Goal: Transaction & Acquisition: Book appointment/travel/reservation

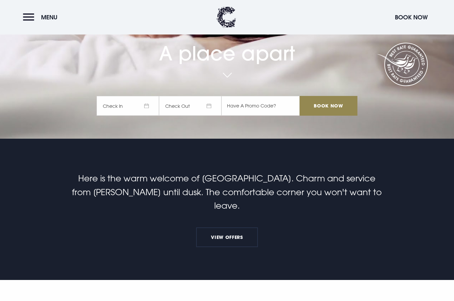
scroll to position [164, 0]
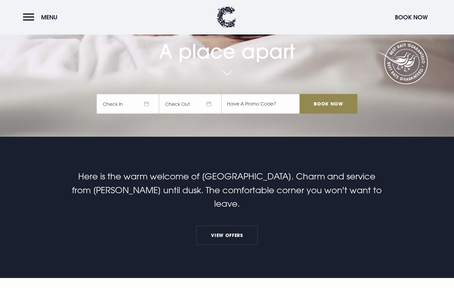
drag, startPoint x: 109, startPoint y: 86, endPoint x: 116, endPoint y: 94, distance: 10.2
click at [109, 87] on div "A place apart Check In Check Out Mon Tue Wed Thur Fri Sat Sun Mon Tue Wed Thur …" at bounding box center [227, 42] width 269 height 155
click at [130, 104] on span "Check In" at bounding box center [128, 104] width 62 height 20
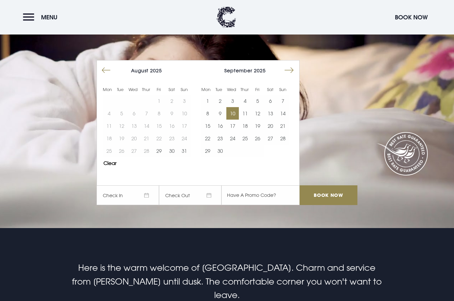
scroll to position [66, 0]
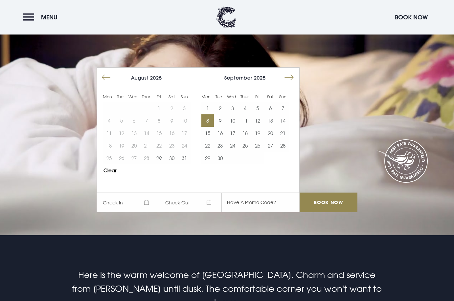
click at [214, 119] on button "8" at bounding box center [208, 120] width 12 height 12
click at [231, 120] on button "10" at bounding box center [232, 120] width 12 height 12
click at [330, 209] on input "Book Now" at bounding box center [329, 203] width 58 height 20
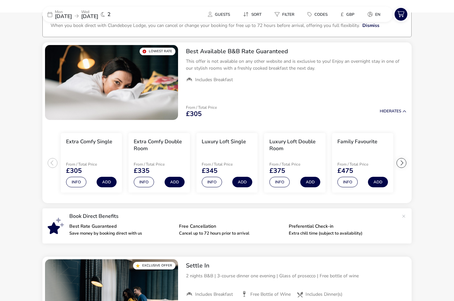
scroll to position [45, 0]
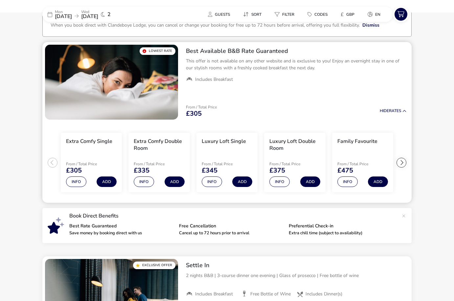
click at [209, 82] on span "Includes Breakfast" at bounding box center [214, 80] width 38 height 6
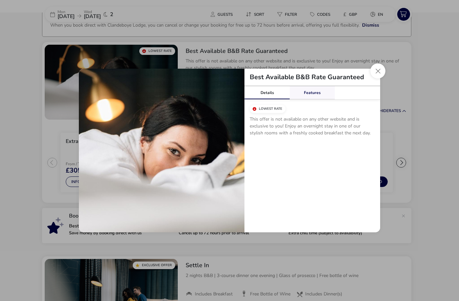
click at [314, 91] on link "Features" at bounding box center [312, 92] width 45 height 13
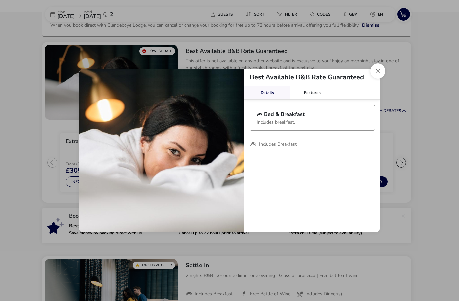
click at [261, 94] on link "Details" at bounding box center [267, 92] width 45 height 13
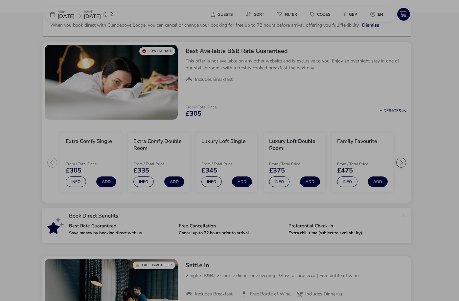
click at [429, 129] on div "Best Available B&B Rate Guaranteed Details Features Lowest Rate This offer is n…" at bounding box center [229, 150] width 459 height 301
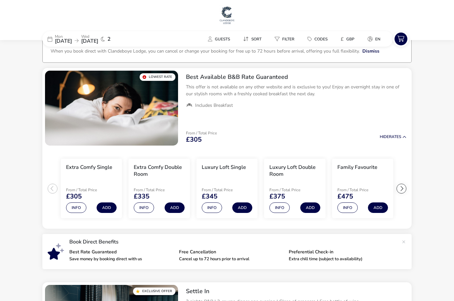
scroll to position [12, 0]
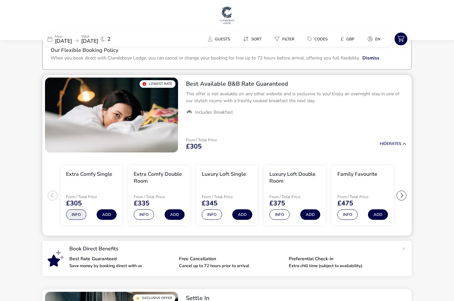
click at [81, 214] on button "Info" at bounding box center [76, 214] width 20 height 11
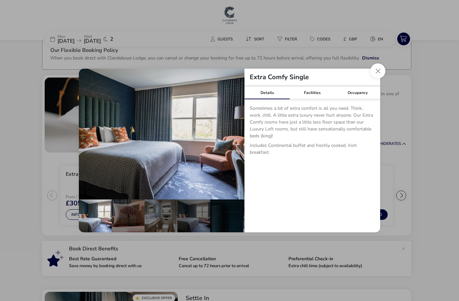
click at [277, 177] on div "Details Facilities Occupancy Sometimes a bit of extra comfort is all you need. …" at bounding box center [313, 159] width 136 height 146
drag, startPoint x: 316, startPoint y: 91, endPoint x: 334, endPoint y: 91, distance: 18.4
click at [316, 91] on link "Facilities" at bounding box center [312, 92] width 45 height 13
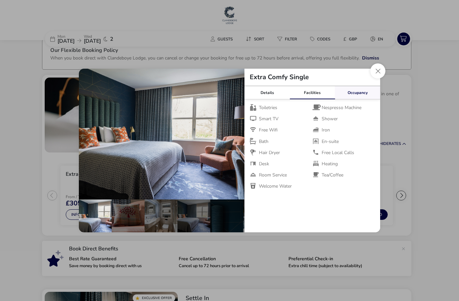
click at [350, 94] on link "Occupancy" at bounding box center [357, 92] width 45 height 13
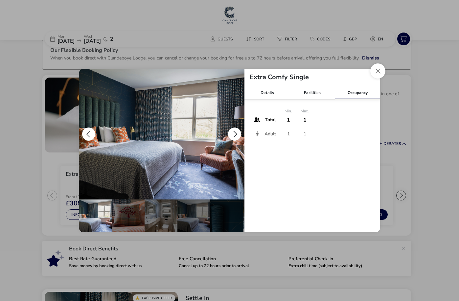
drag, startPoint x: 220, startPoint y: 94, endPoint x: 232, endPoint y: 95, distance: 11.9
click at [221, 95] on img "details" at bounding box center [162, 134] width 166 height 131
click at [256, 94] on link "Details" at bounding box center [267, 92] width 45 height 13
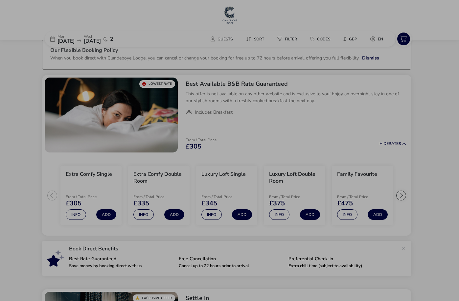
click at [424, 183] on div "Extra Comfy Single Details Facilities Occupancy Sometimes a bit of extra comfor…" at bounding box center [229, 150] width 459 height 301
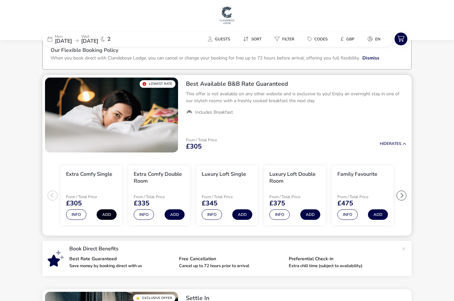
click at [103, 215] on button "Add" at bounding box center [107, 214] width 20 height 11
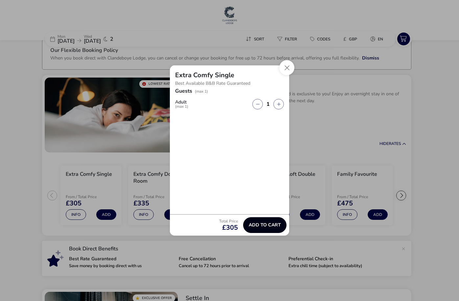
click at [264, 232] on button "Add to cart" at bounding box center [264, 225] width 43 height 16
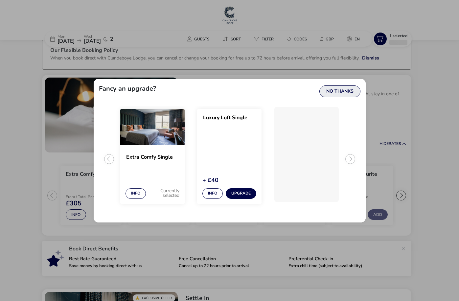
click at [347, 86] on button "No Thanks" at bounding box center [340, 91] width 41 height 12
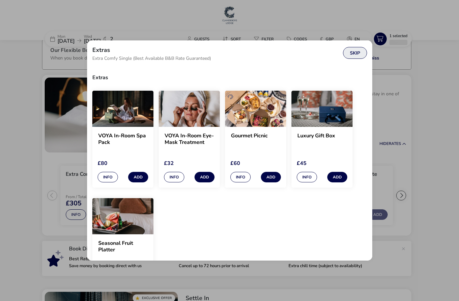
click at [346, 49] on button "Skip" at bounding box center [355, 53] width 24 height 12
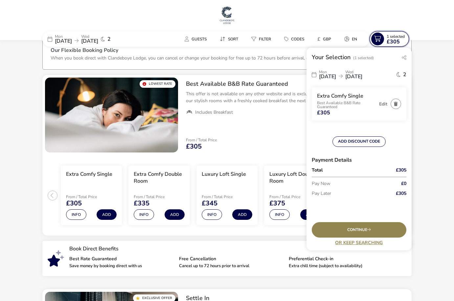
click at [397, 41] on span "£305" at bounding box center [393, 41] width 13 height 5
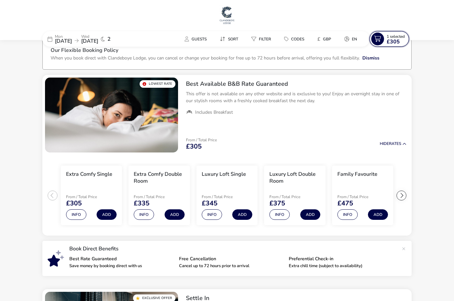
click at [397, 41] on span "£305" at bounding box center [393, 41] width 13 height 5
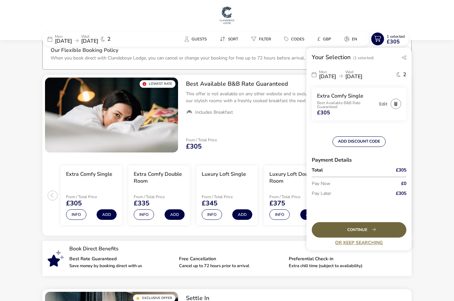
click at [360, 225] on div "Continue" at bounding box center [359, 229] width 95 height 15
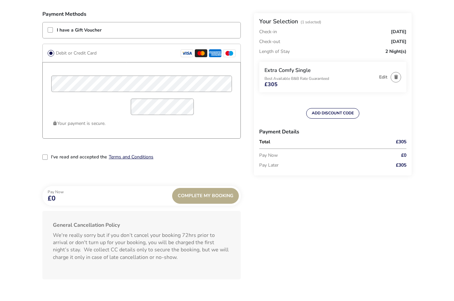
scroll to position [508, 0]
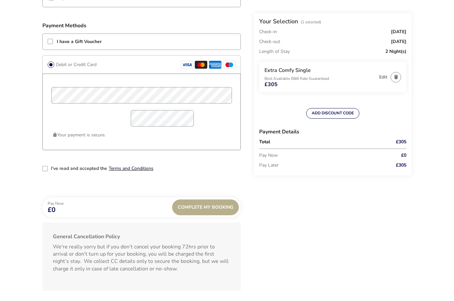
click at [118, 166] on button "Terms and Conditions" at bounding box center [131, 168] width 45 height 5
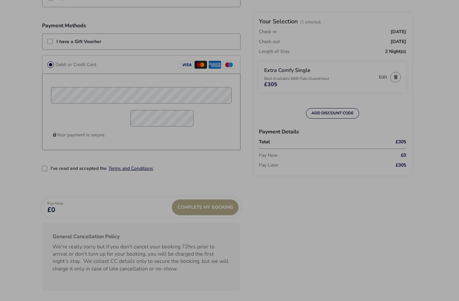
click at [383, 200] on div "Don't leave just yet! continue with this booking Or Email me this booking" at bounding box center [229, 150] width 459 height 301
